Goal: Task Accomplishment & Management: Use online tool/utility

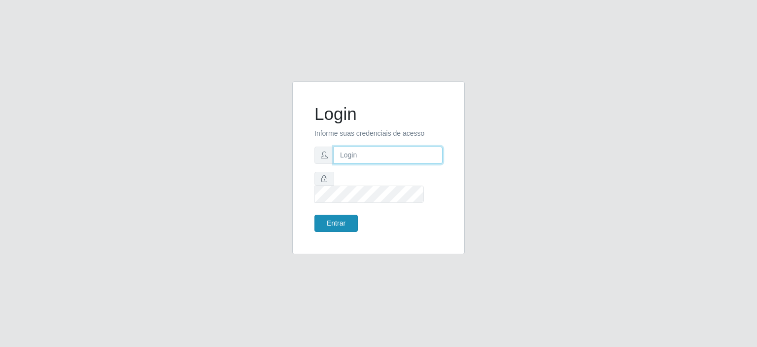
type input "[EMAIL_ADDRESS][DOMAIN_NAME]"
click at [338, 217] on button "Entrar" at bounding box center [336, 223] width 43 height 17
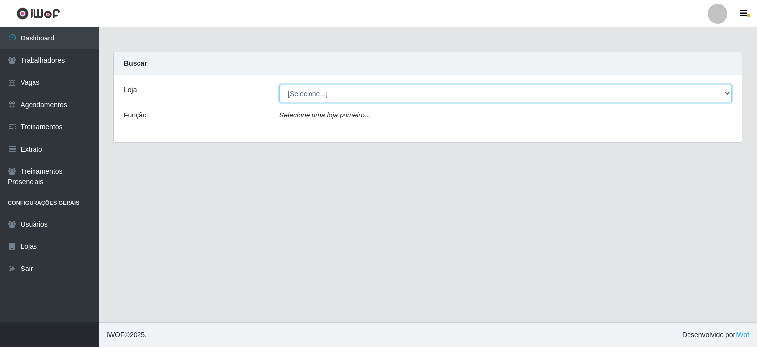
click at [316, 99] on select "[Selecione...] Preço Bom Supermercado" at bounding box center [506, 93] width 453 height 17
select select "387"
click at [280, 85] on select "[Selecione...] Preço Bom Supermercado" at bounding box center [506, 93] width 453 height 17
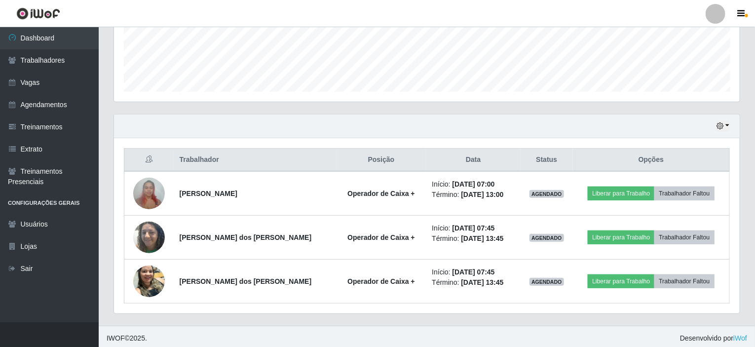
scroll to position [262, 0]
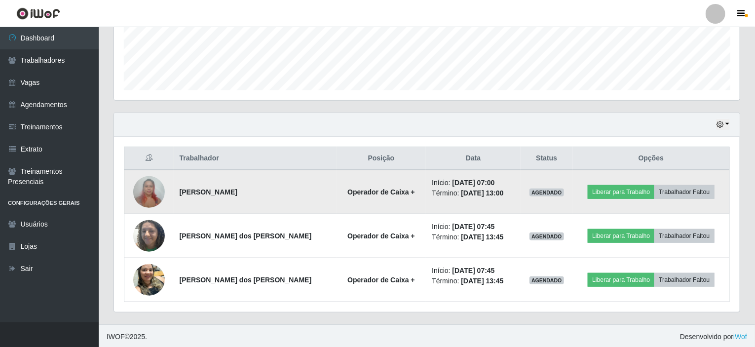
click at [150, 183] on img at bounding box center [149, 192] width 32 height 42
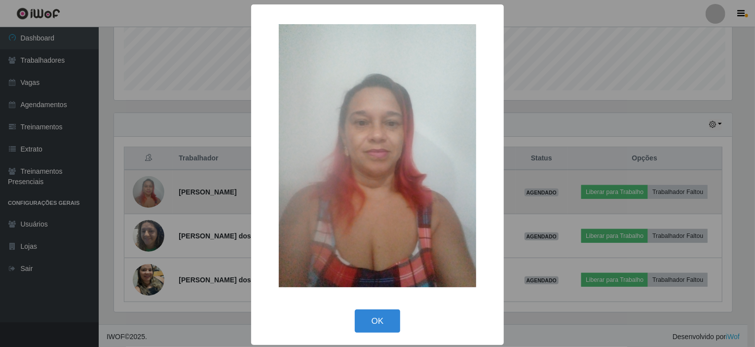
scroll to position [205, 621]
click at [150, 183] on div "× OK Cancel" at bounding box center [378, 173] width 757 height 347
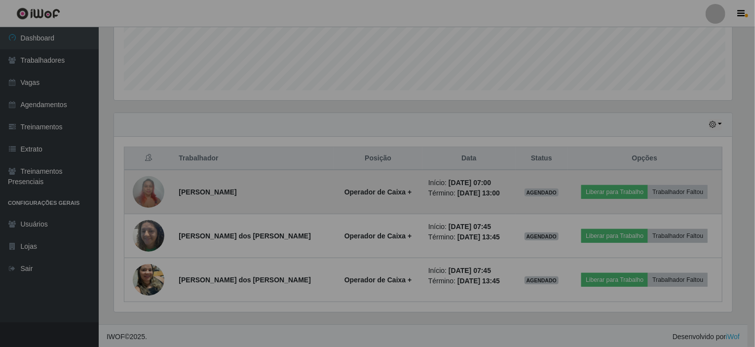
scroll to position [205, 625]
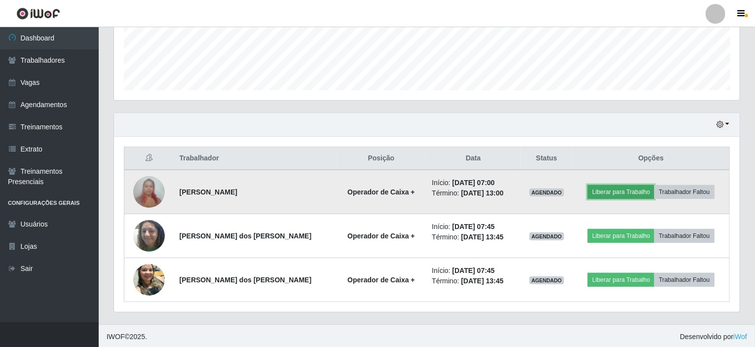
click at [620, 191] on button "Liberar para Trabalho" at bounding box center [620, 192] width 67 height 14
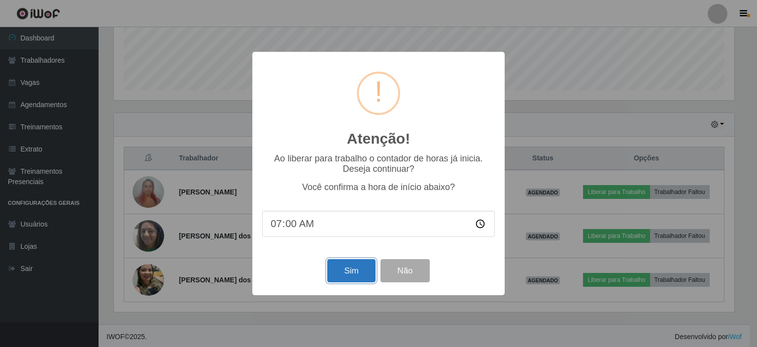
click at [346, 274] on button "Sim" at bounding box center [351, 270] width 48 height 23
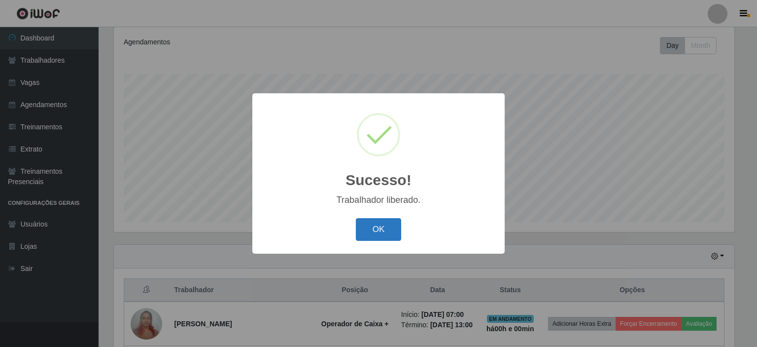
click at [380, 228] on button "OK" at bounding box center [379, 229] width 46 height 23
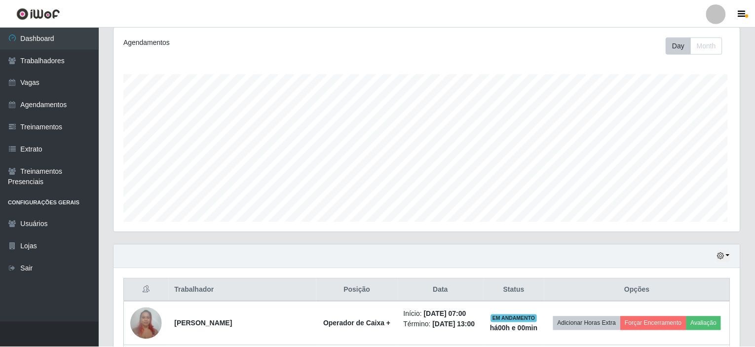
scroll to position [205, 625]
